Goal: Communication & Community: Answer question/provide support

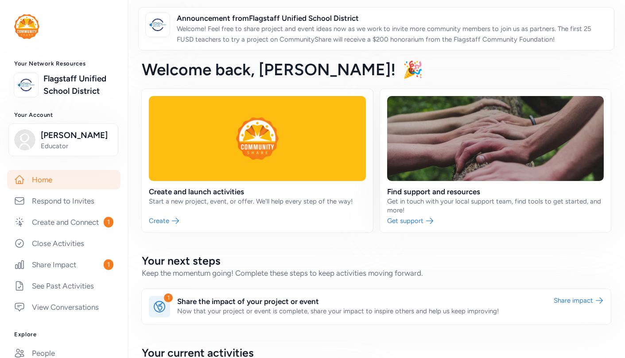
scroll to position [387, 0]
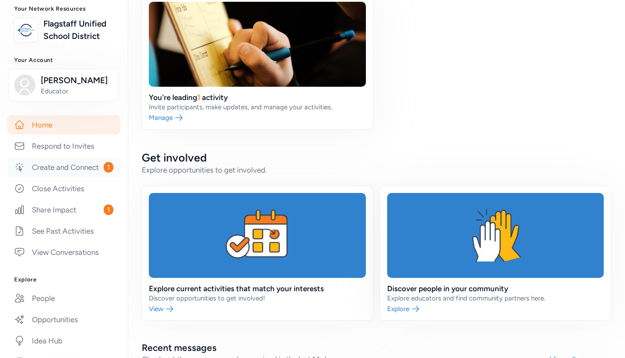
click at [76, 168] on link "Create and Connect 1" at bounding box center [63, 167] width 113 height 19
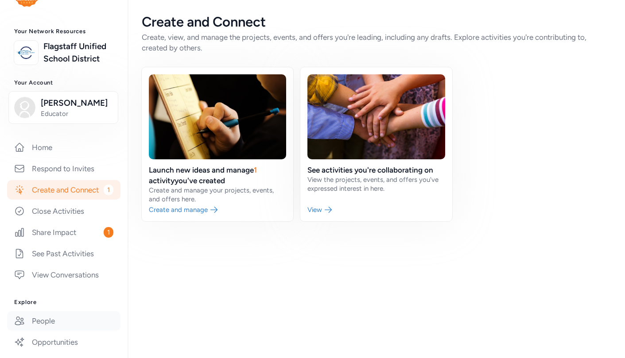
scroll to position [18, 0]
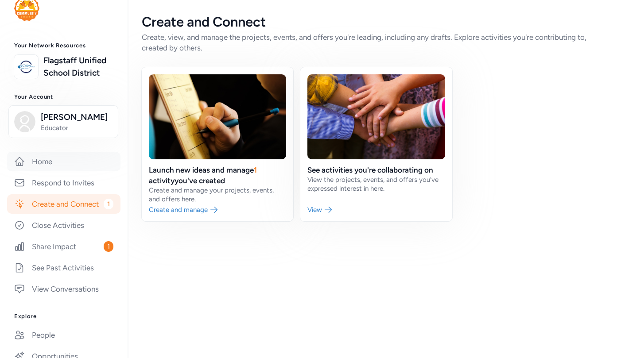
click at [47, 162] on link "Home" at bounding box center [63, 161] width 113 height 19
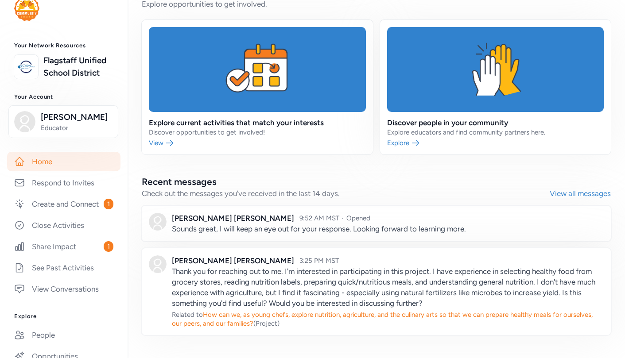
scroll to position [572, 0]
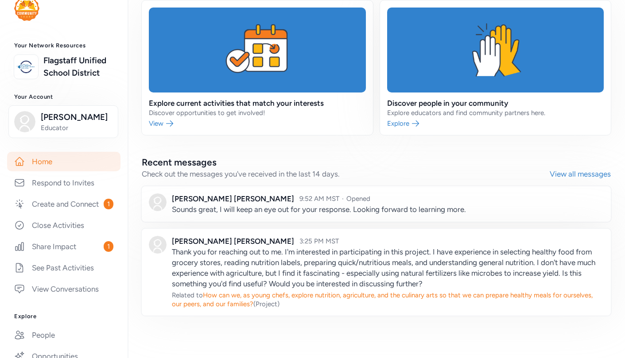
click at [319, 210] on link at bounding box center [376, 203] width 469 height 35
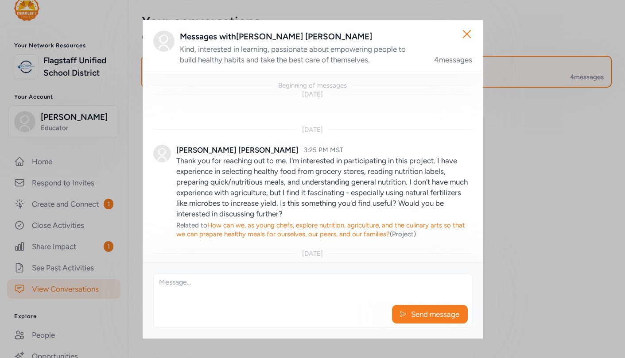
scroll to position [233, 0]
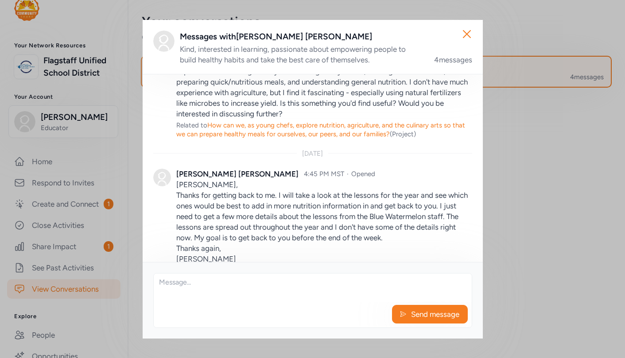
click at [214, 284] on textarea at bounding box center [313, 288] width 318 height 28
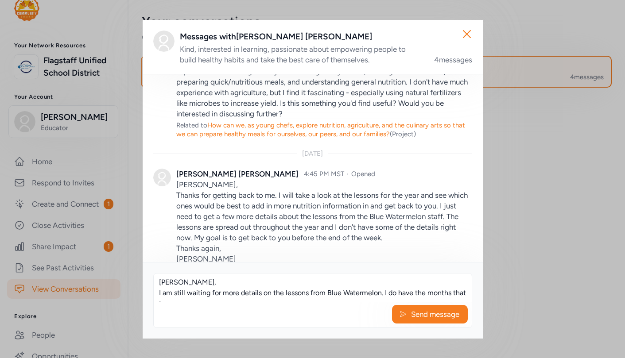
scroll to position [6, 0]
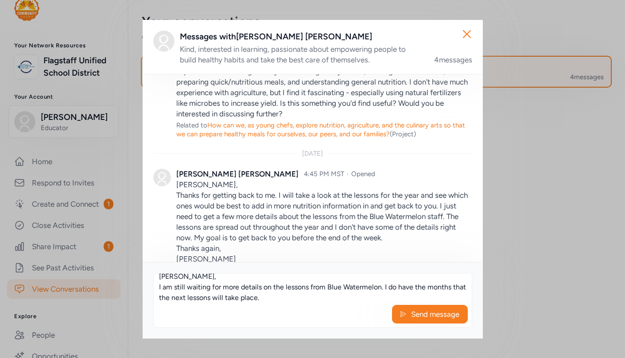
type textarea "[PERSON_NAME], I am still waiting for more details on the lessons from Blue Wat…"
